Goal: Task Accomplishment & Management: Use online tool/utility

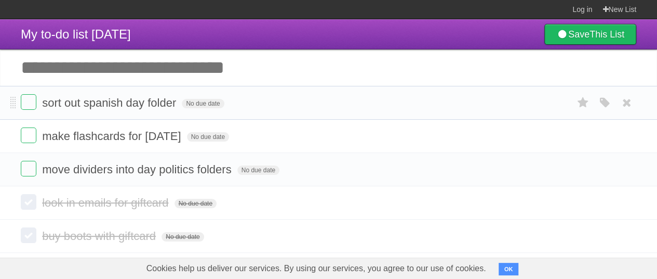
click at [38, 100] on form "sort out spanish day folder No due date White Red Blue Green Purple Orange" at bounding box center [329, 102] width 616 height 17
click at [39, 141] on form "make flashcards for [DATE] No due date White Red Blue Green Purple Orange" at bounding box center [329, 135] width 616 height 17
click at [614, 9] on link "New List" at bounding box center [620, 9] width 34 height 19
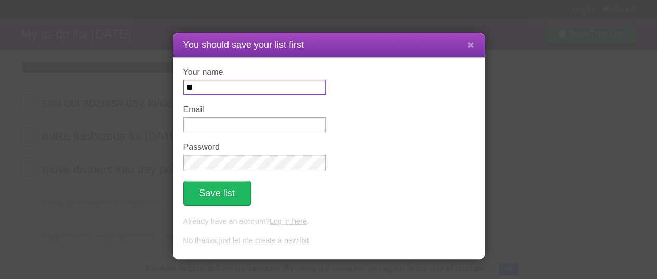
type input "*"
click at [472, 43] on icon at bounding box center [471, 45] width 7 height 9
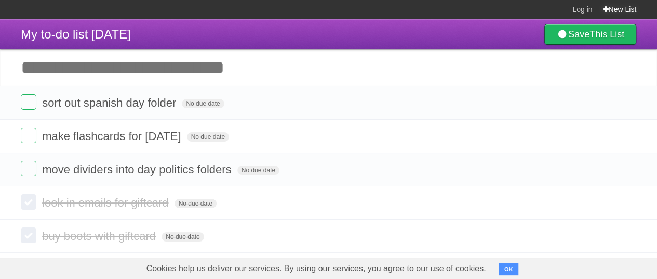
click at [627, 4] on link "New List" at bounding box center [620, 9] width 34 height 19
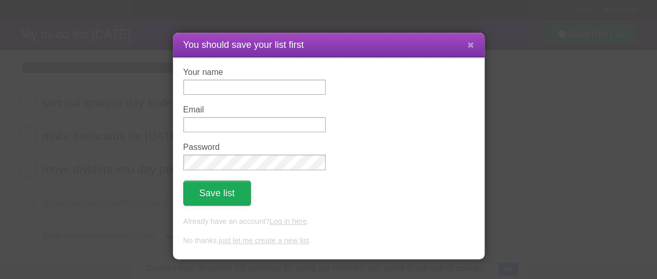
click at [185, 195] on button "Save list" at bounding box center [217, 192] width 68 height 25
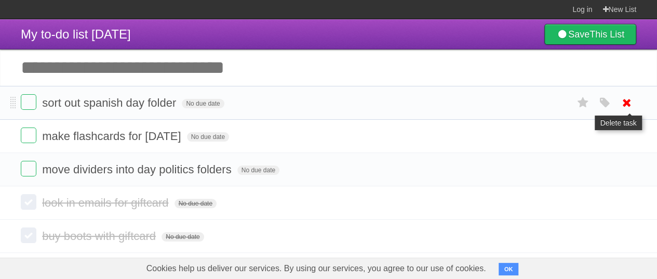
click at [634, 105] on link at bounding box center [627, 102] width 20 height 17
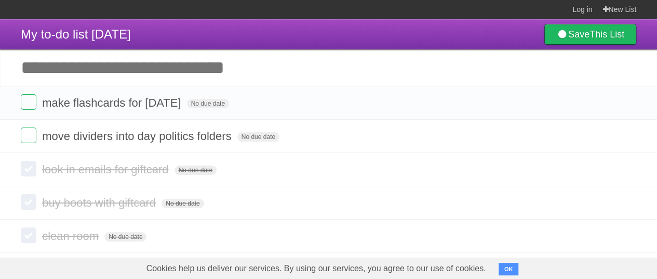
click at [626, 104] on icon at bounding box center [627, 102] width 15 height 17
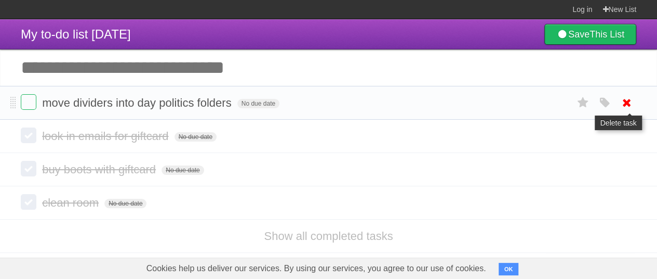
click at [632, 101] on icon at bounding box center [627, 102] width 15 height 17
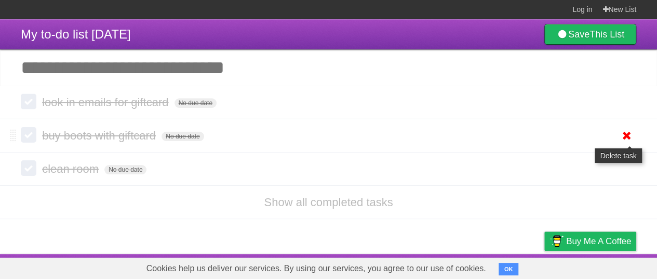
click at [626, 133] on icon at bounding box center [627, 135] width 15 height 17
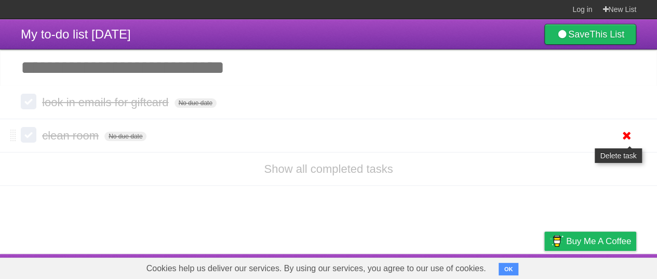
click at [631, 130] on icon at bounding box center [627, 135] width 15 height 17
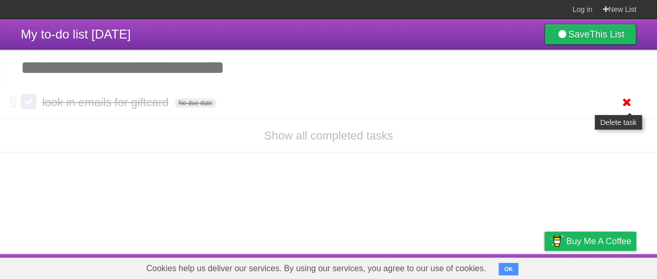
click at [624, 107] on icon at bounding box center [627, 102] width 15 height 17
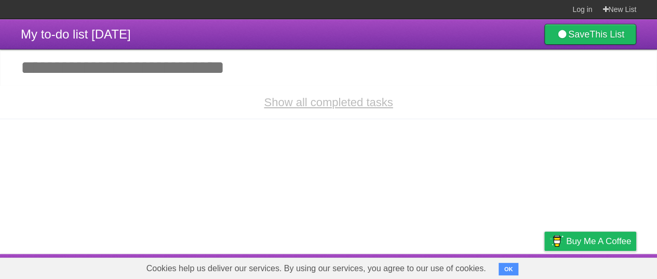
click at [356, 105] on link "Show all completed tasks" at bounding box center [328, 102] width 129 height 13
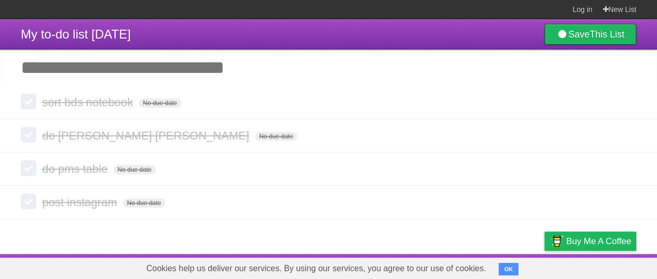
click at [161, 70] on input "Add another task" at bounding box center [328, 67] width 657 height 36
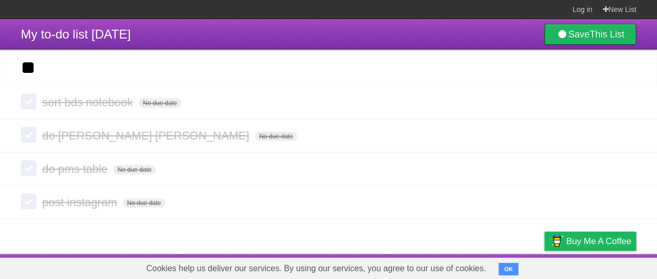
type input "*"
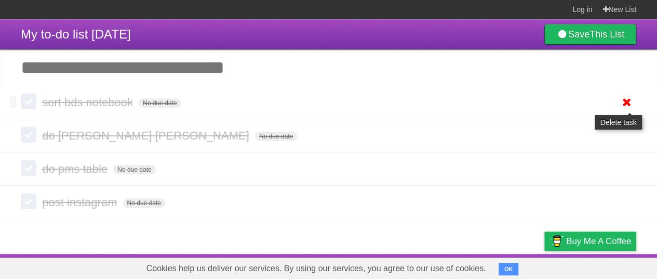
click at [619, 101] on link at bounding box center [627, 102] width 20 height 17
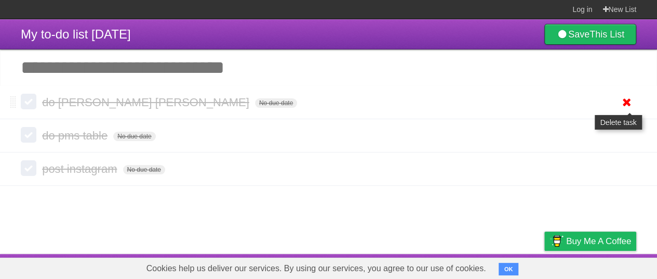
click at [620, 104] on icon at bounding box center [627, 102] width 15 height 17
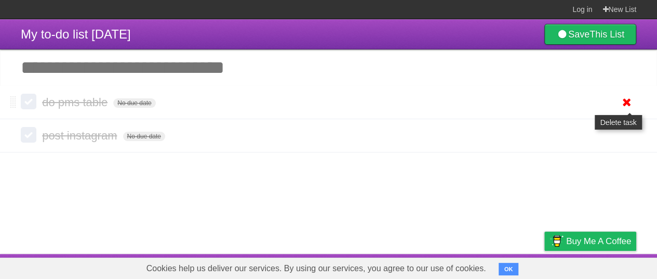
click at [624, 102] on icon at bounding box center [627, 102] width 15 height 17
click at [620, 104] on icon at bounding box center [627, 102] width 15 height 17
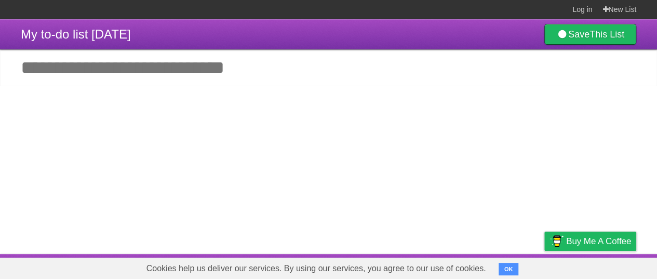
click at [286, 68] on input "Add another task" at bounding box center [328, 67] width 657 height 36
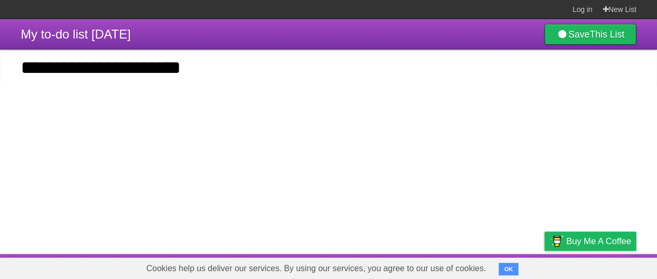
type input "**********"
click input "*********" at bounding box center [0, 0] width 0 height 0
